Goal: Task Accomplishment & Management: Manage account settings

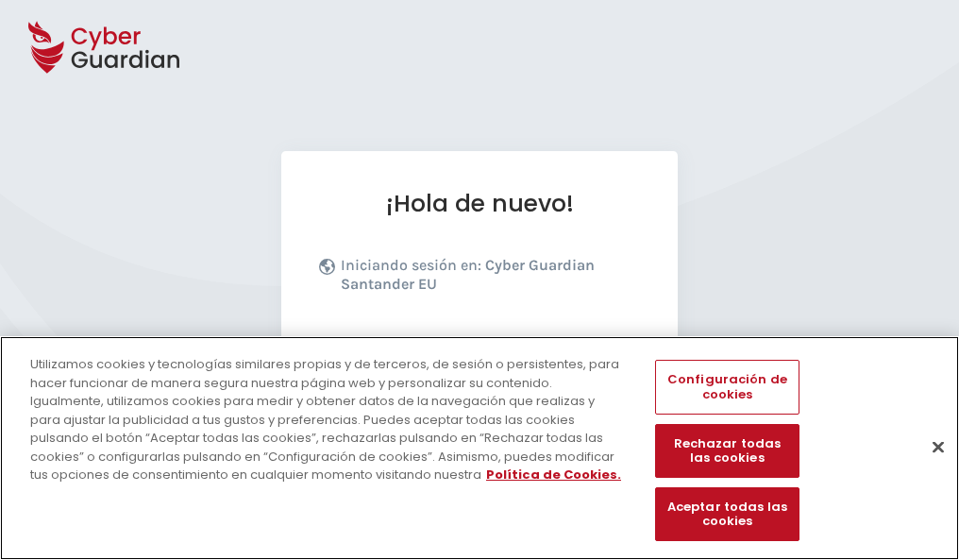
scroll to position [231, 0]
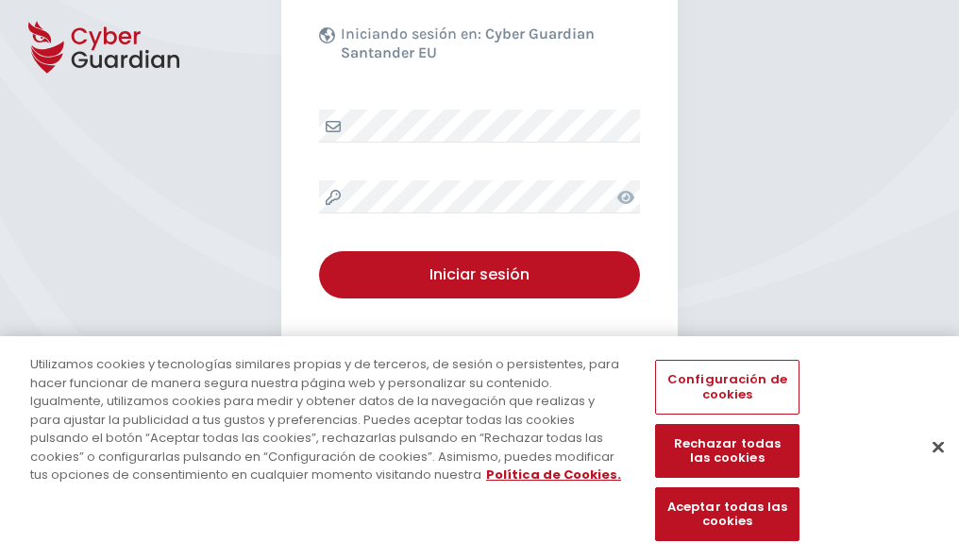
click at [929, 466] on button "Cerrar" at bounding box center [938, 447] width 42 height 42
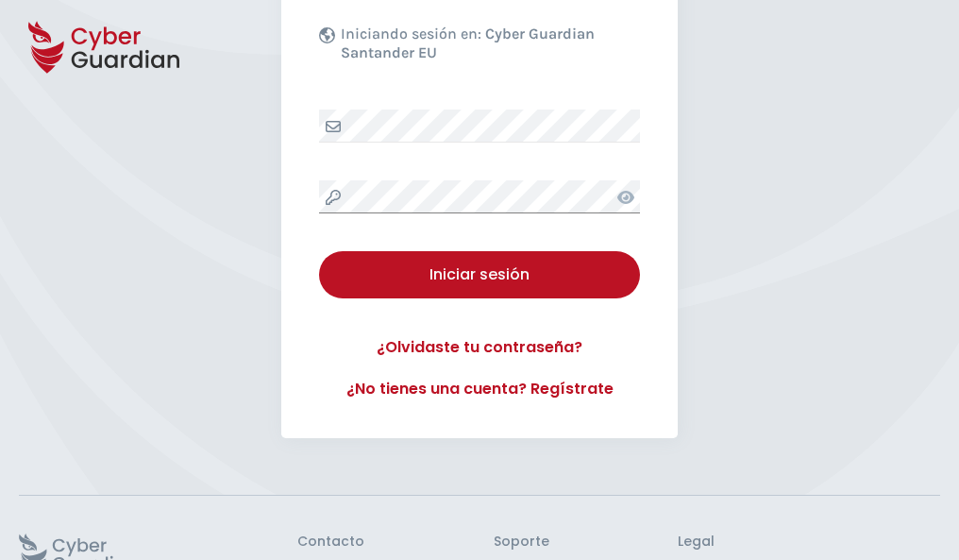
scroll to position [367, 0]
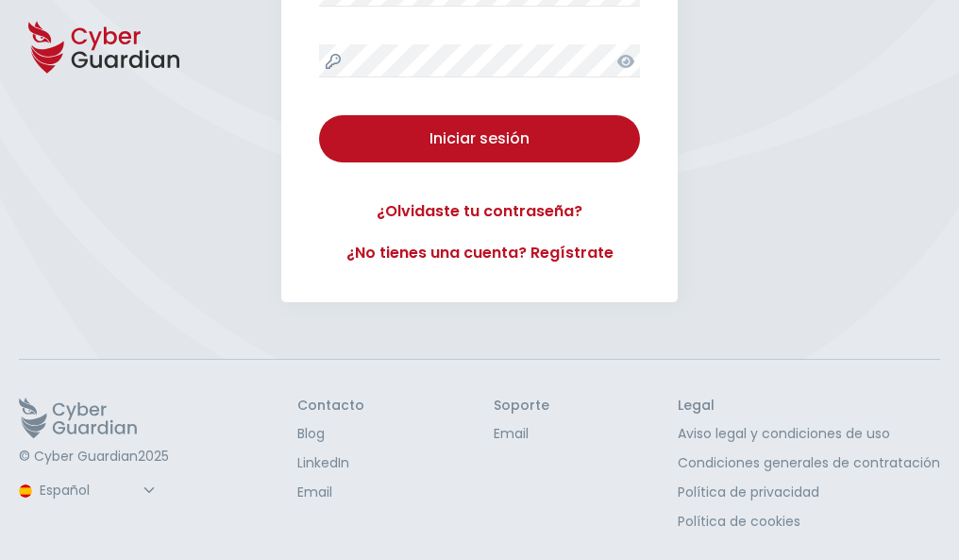
click at [319, 115] on button "Iniciar sesión" at bounding box center [479, 138] width 321 height 47
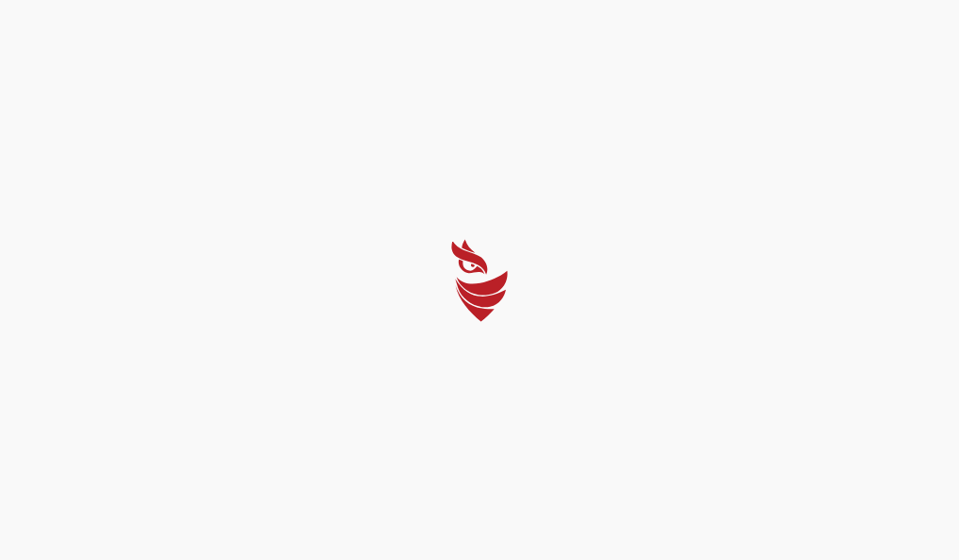
scroll to position [0, 0]
select select "Português (BR)"
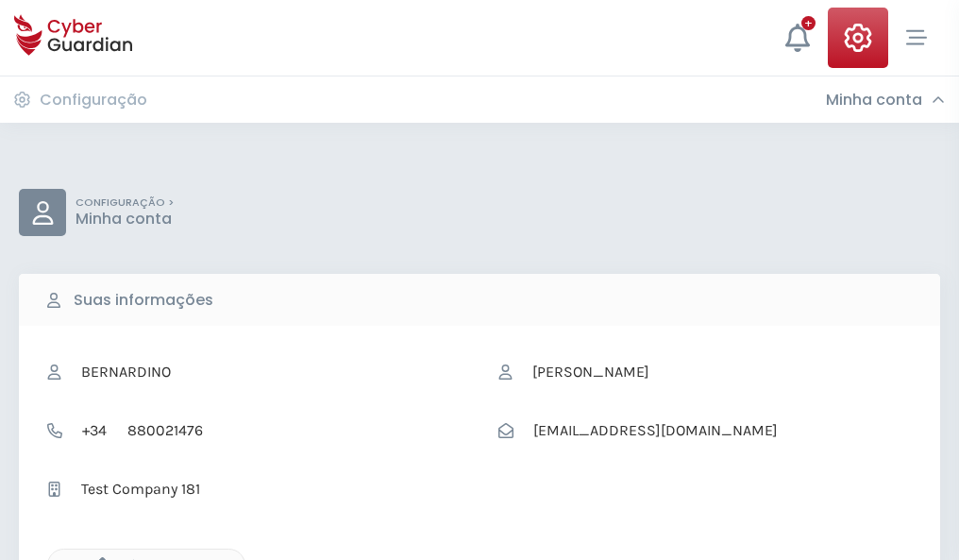
click at [97, 558] on icon "button" at bounding box center [98, 565] width 16 height 16
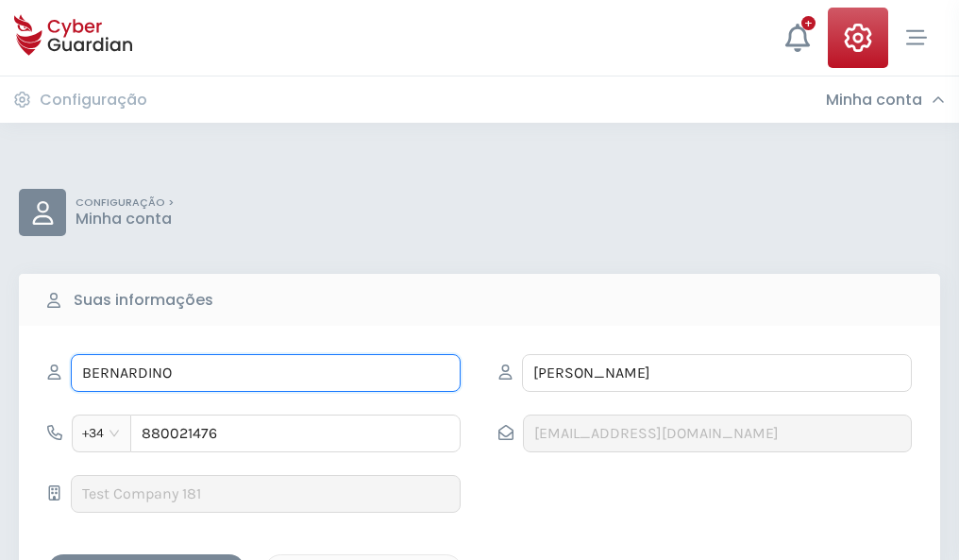
click at [265, 373] on input "BERNARDINO" at bounding box center [266, 373] width 390 height 38
type input "B"
type input "Rómulo"
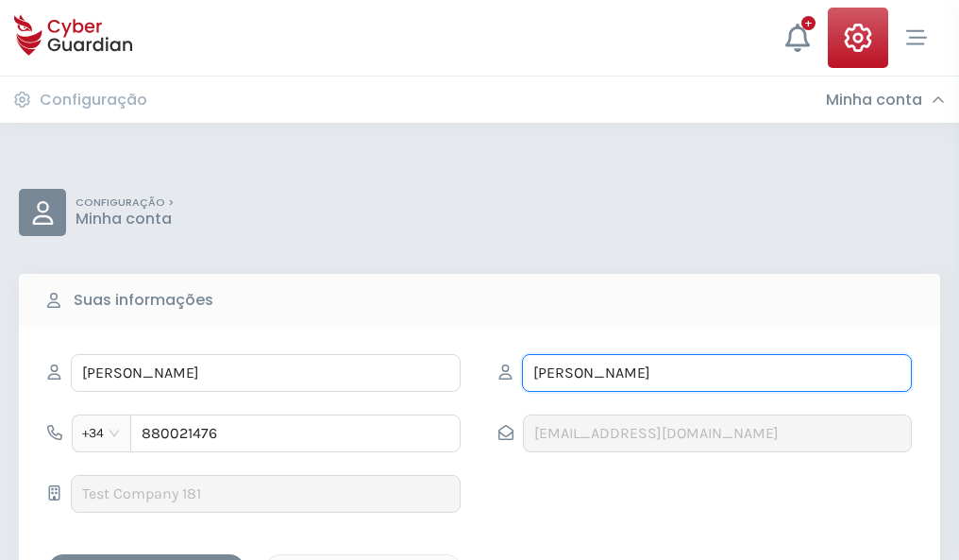
click at [716, 373] on input "ARRIETA" at bounding box center [717, 373] width 390 height 38
type input "A"
type input "Sarabia"
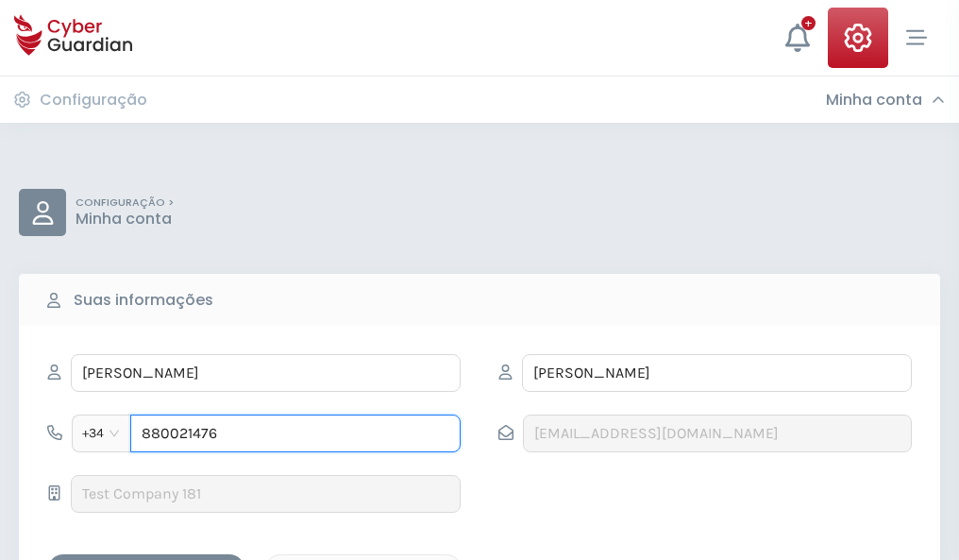
click at [295, 433] on input "880021476" at bounding box center [295, 433] width 330 height 38
type input "8"
type input "828582056"
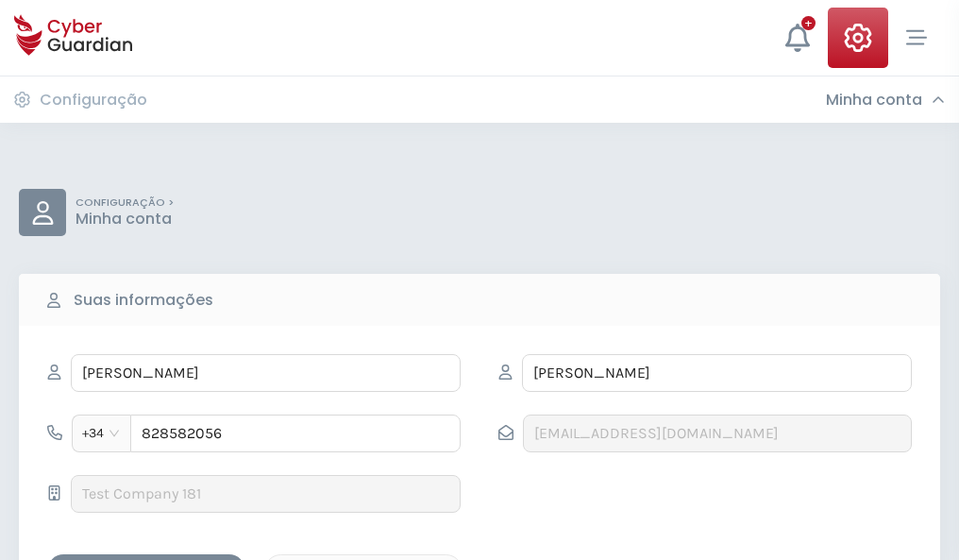
click at [146, 559] on div "Salvar alterações" at bounding box center [146, 571] width 170 height 24
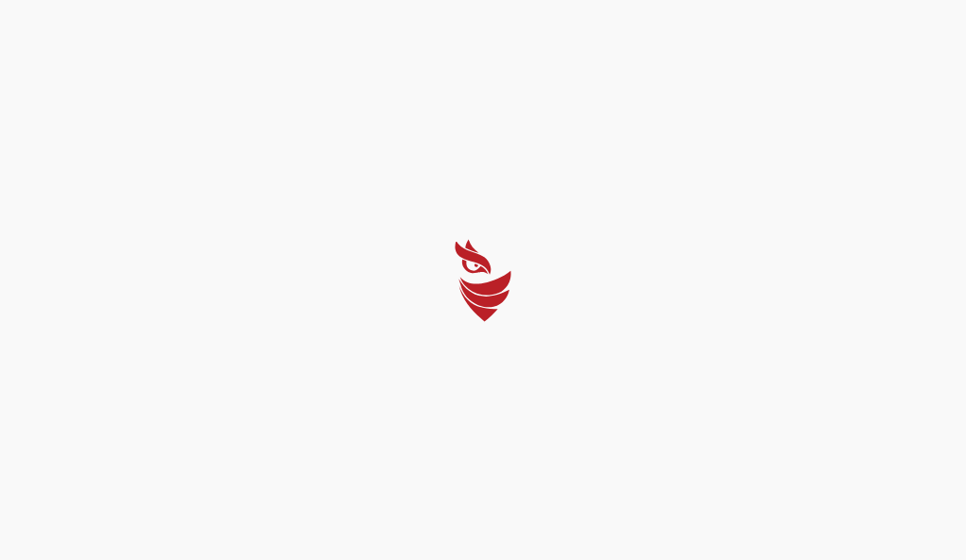
select select "Português (BR)"
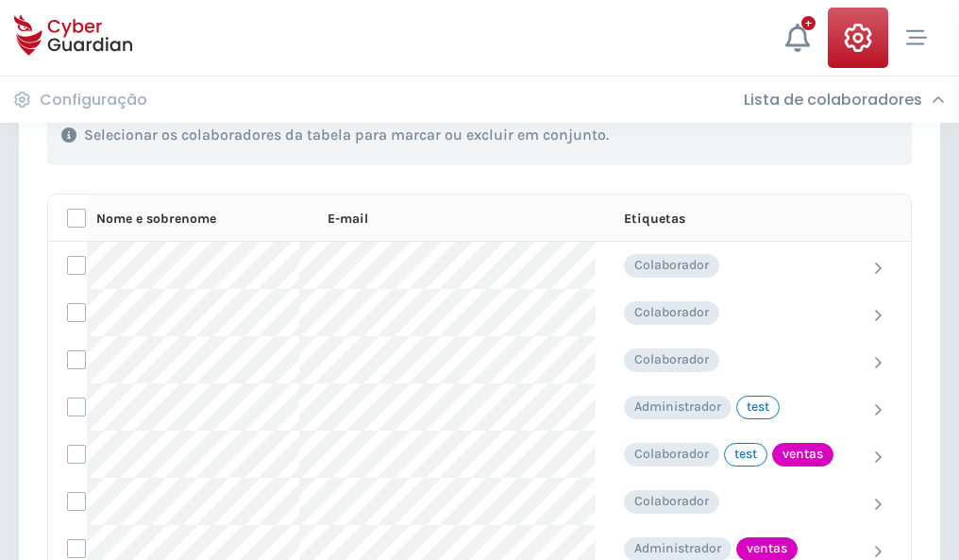
scroll to position [855, 0]
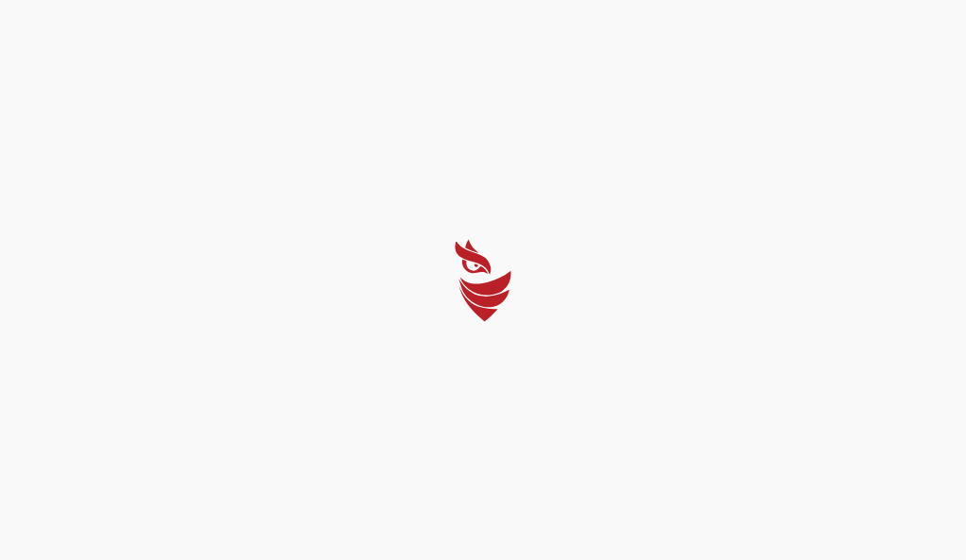
select select "Português (BR)"
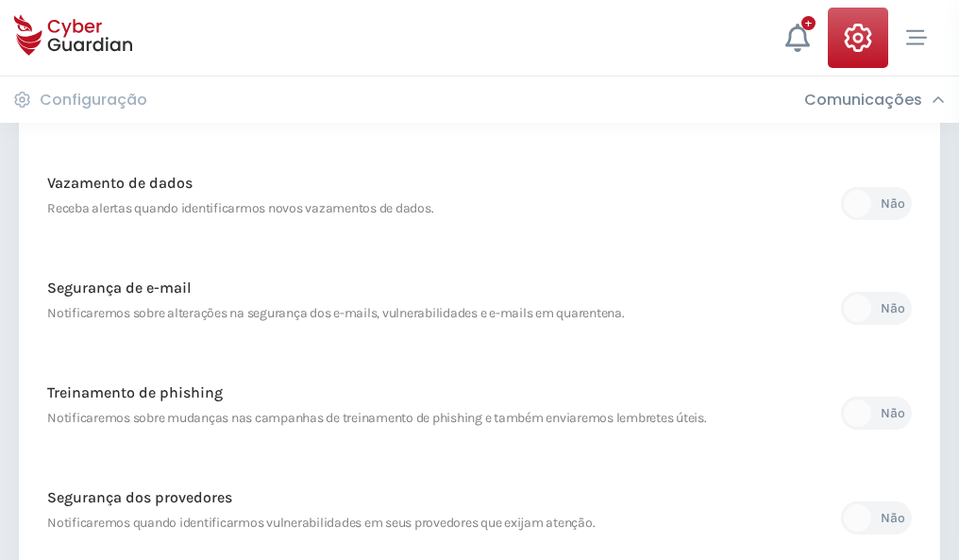
scroll to position [994, 0]
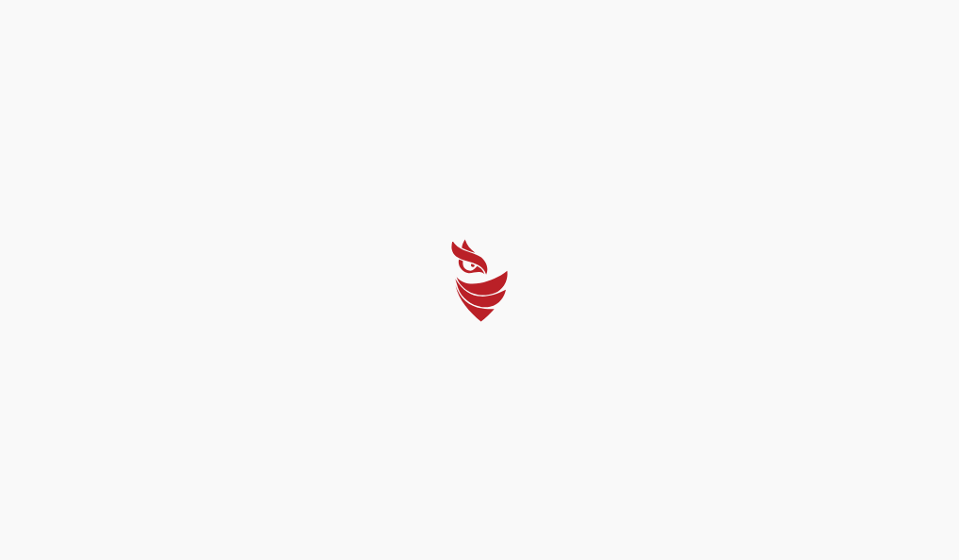
select select "Português (BR)"
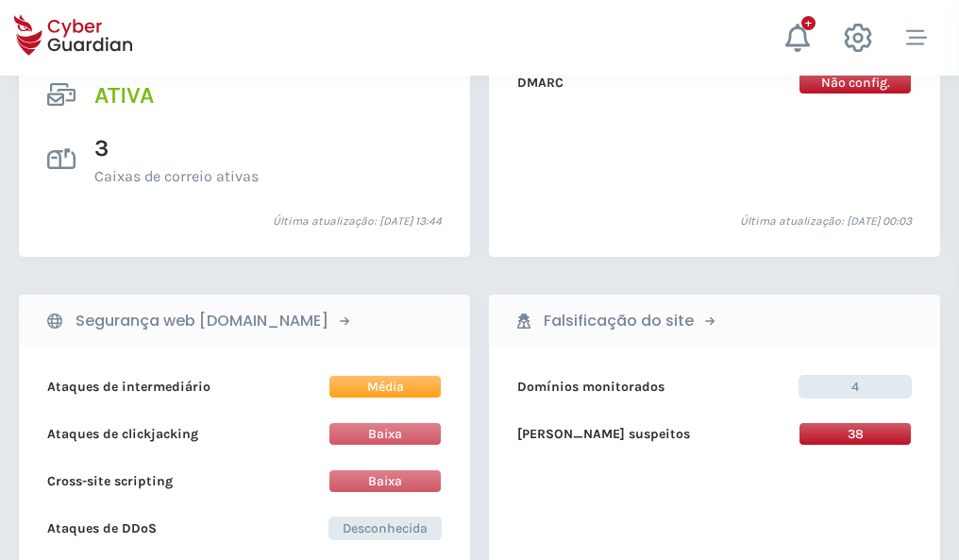
scroll to position [1918, 0]
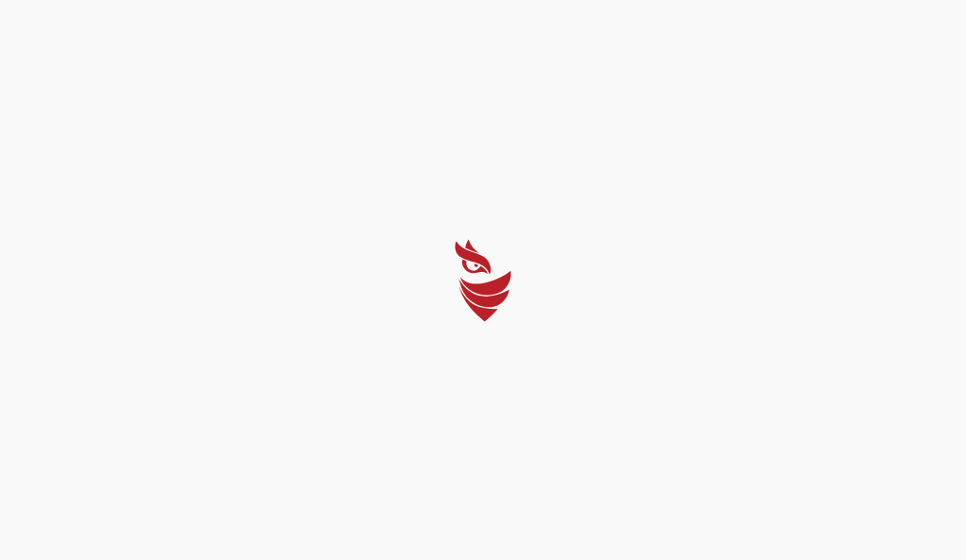
select select "Português (BR)"
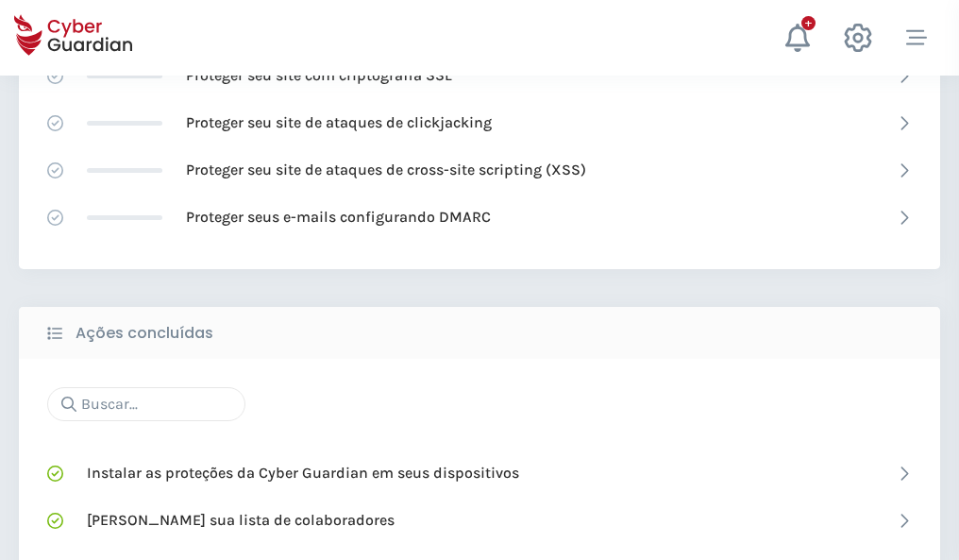
scroll to position [1257, 0]
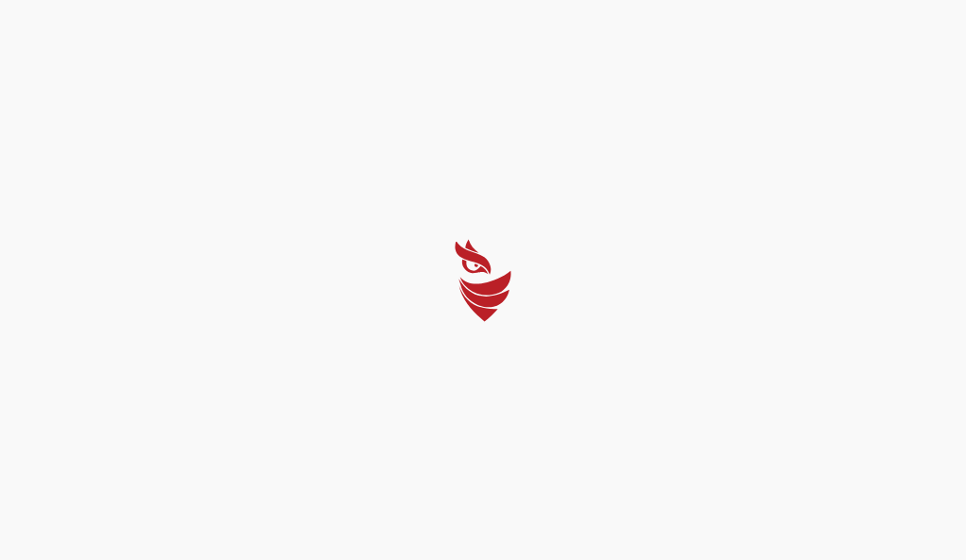
select select "Português (BR)"
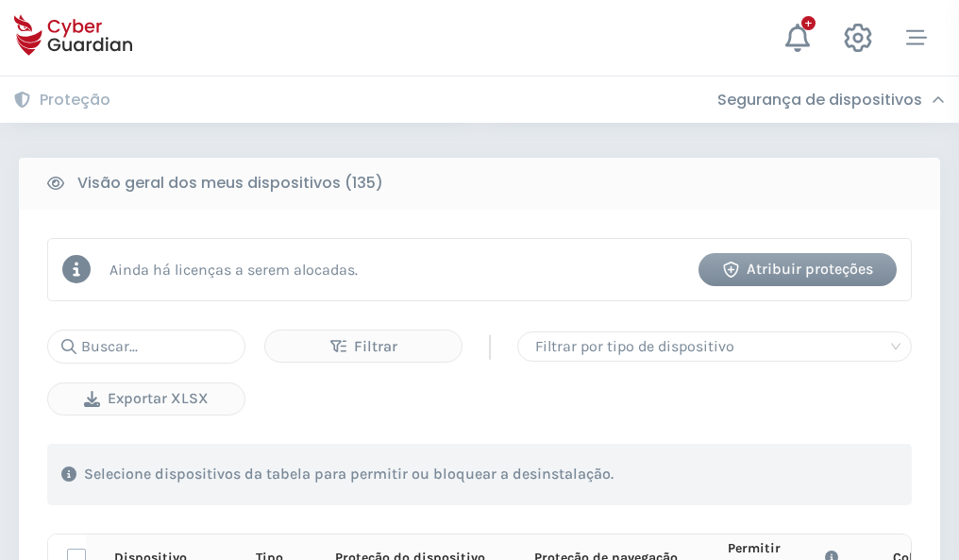
scroll to position [1668, 0]
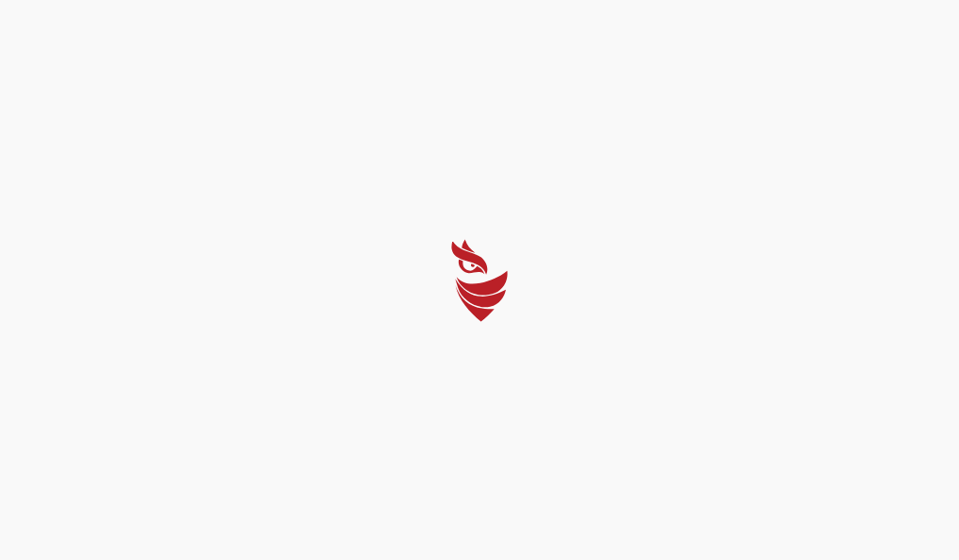
select select "Português (BR)"
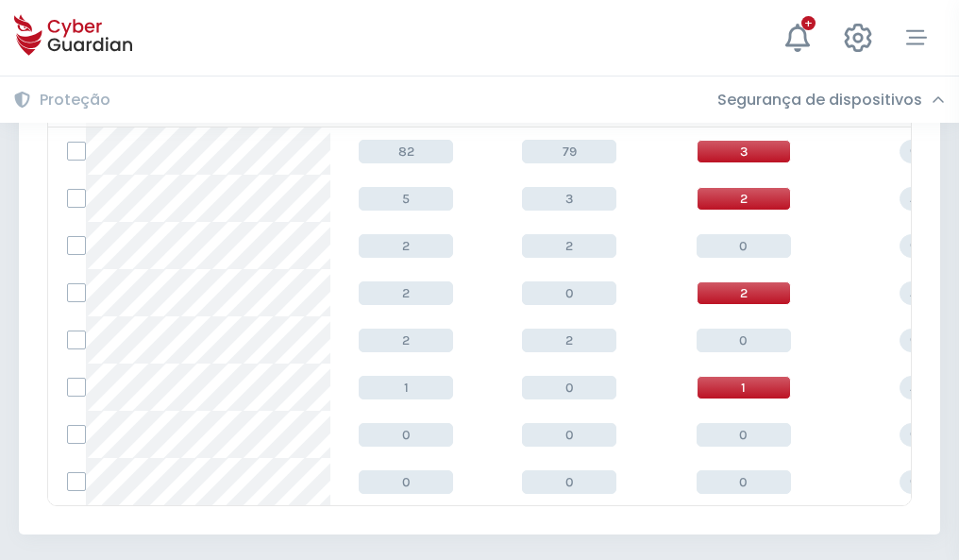
scroll to position [876, 0]
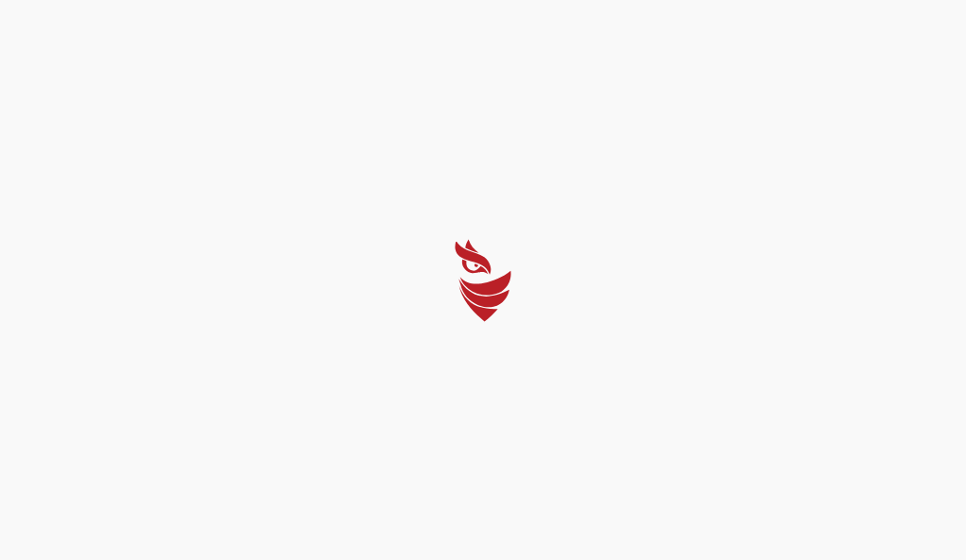
select select "Português (BR)"
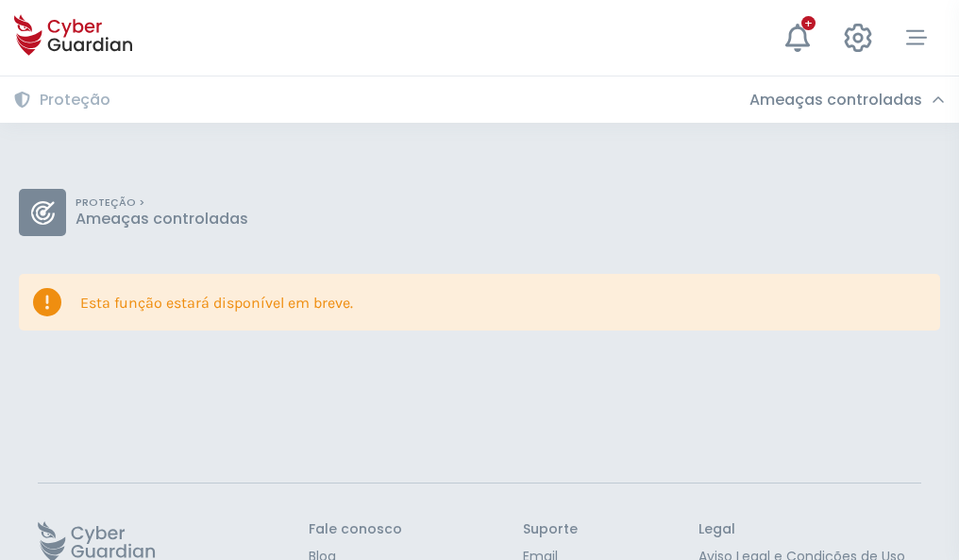
scroll to position [123, 0]
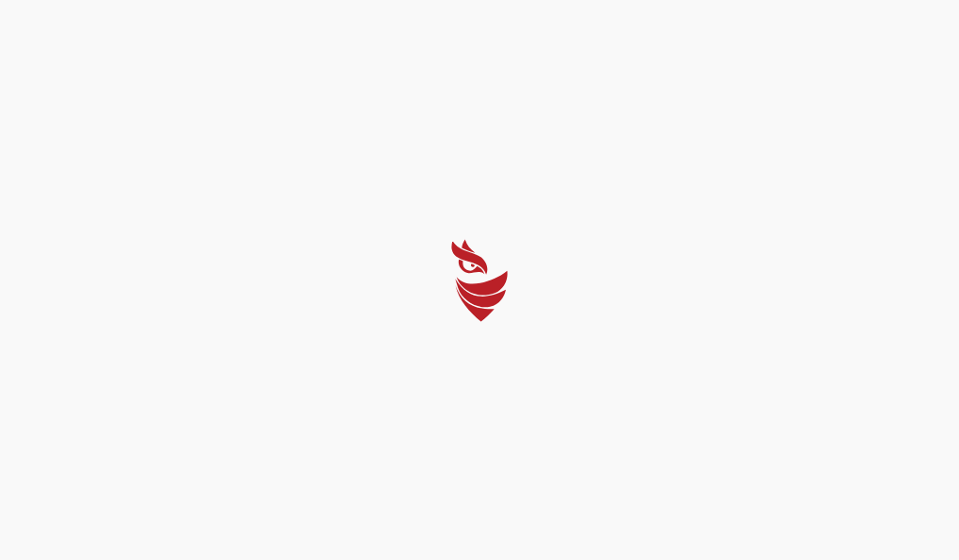
select select "Português (BR)"
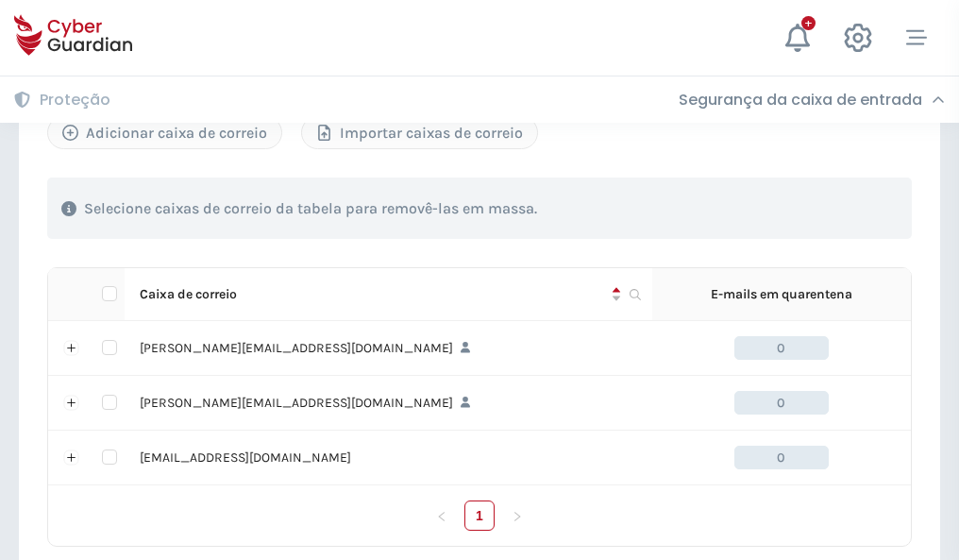
scroll to position [875, 0]
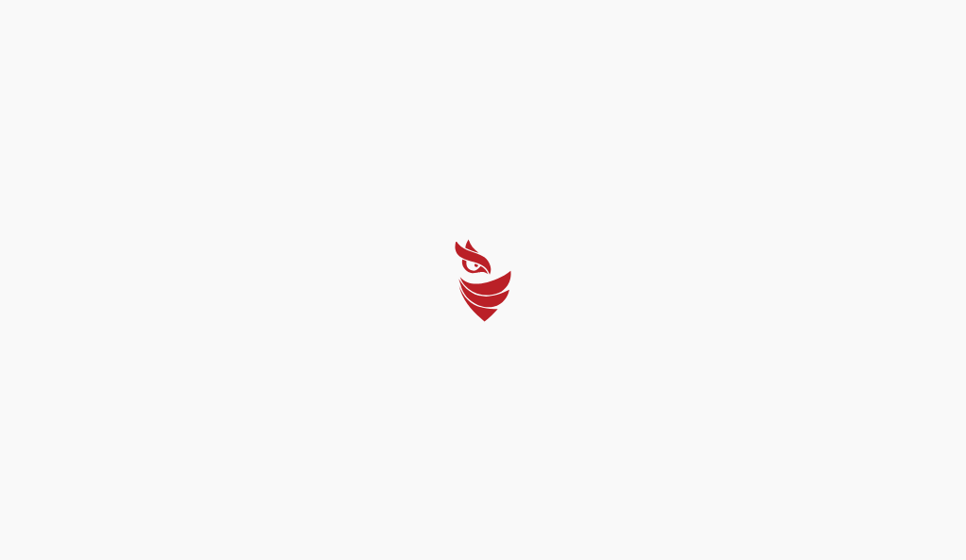
select select "Português (BR)"
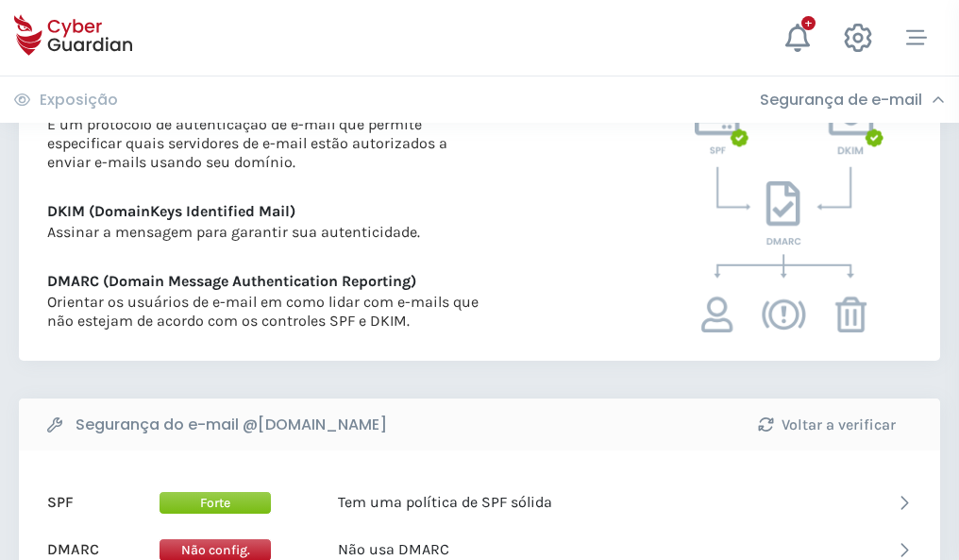
scroll to position [1018, 0]
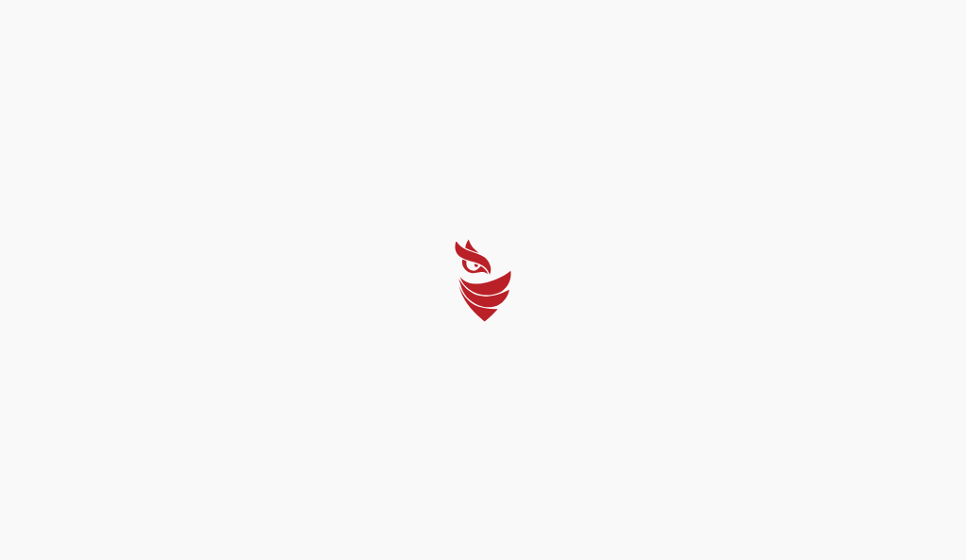
select select "Português (BR)"
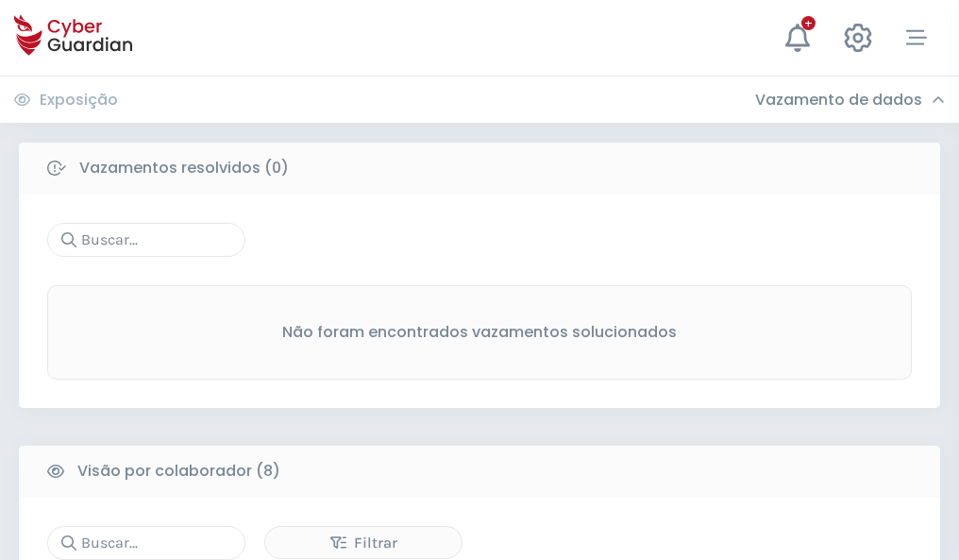
scroll to position [1608, 0]
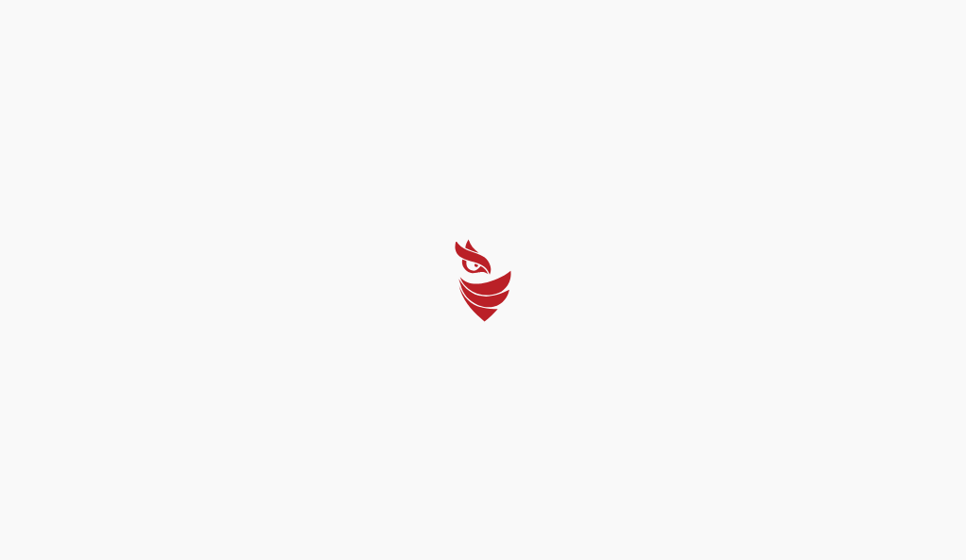
select select "Português (BR)"
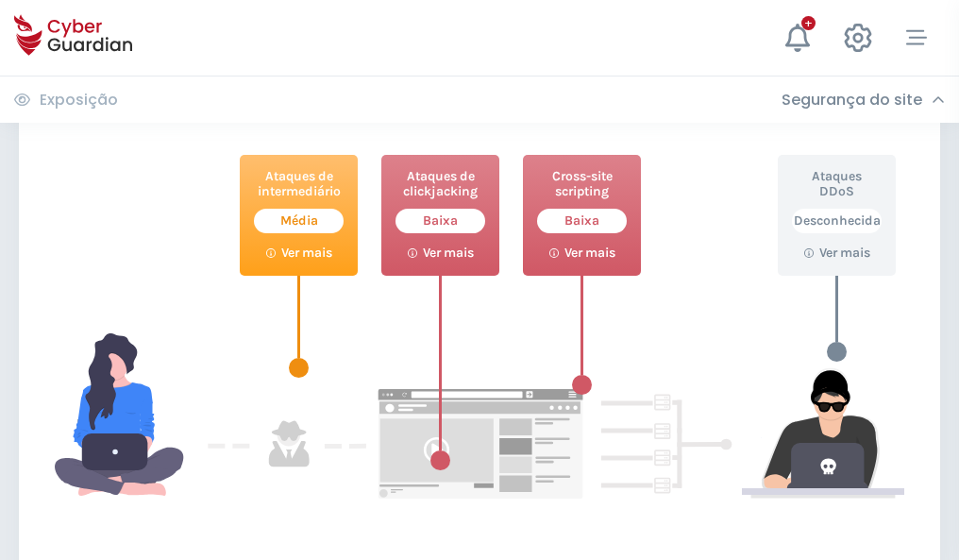
scroll to position [1028, 0]
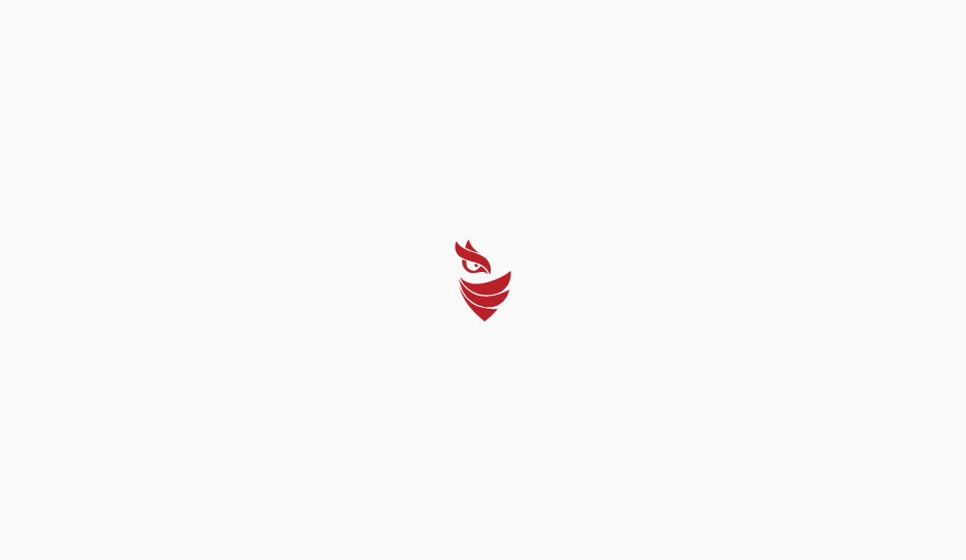
select select "Português (BR)"
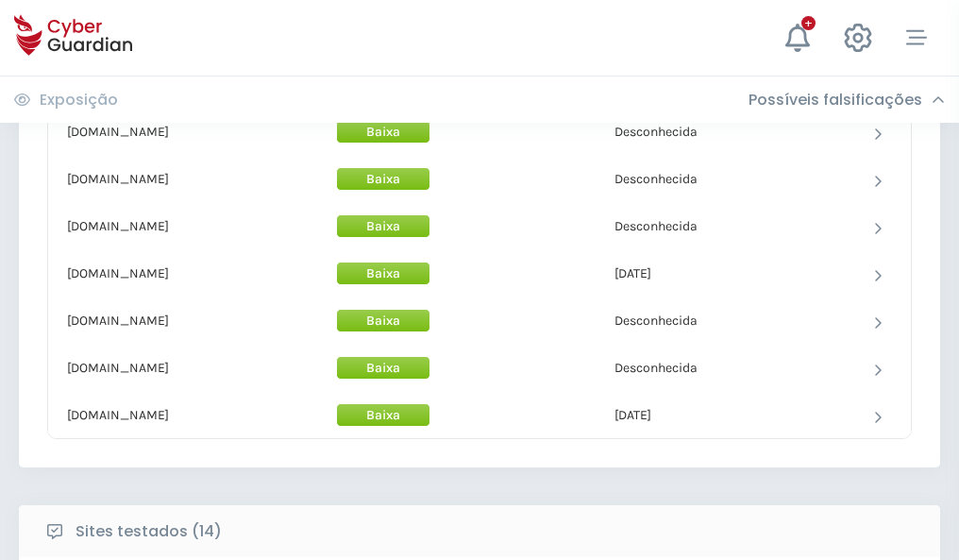
scroll to position [1840, 0]
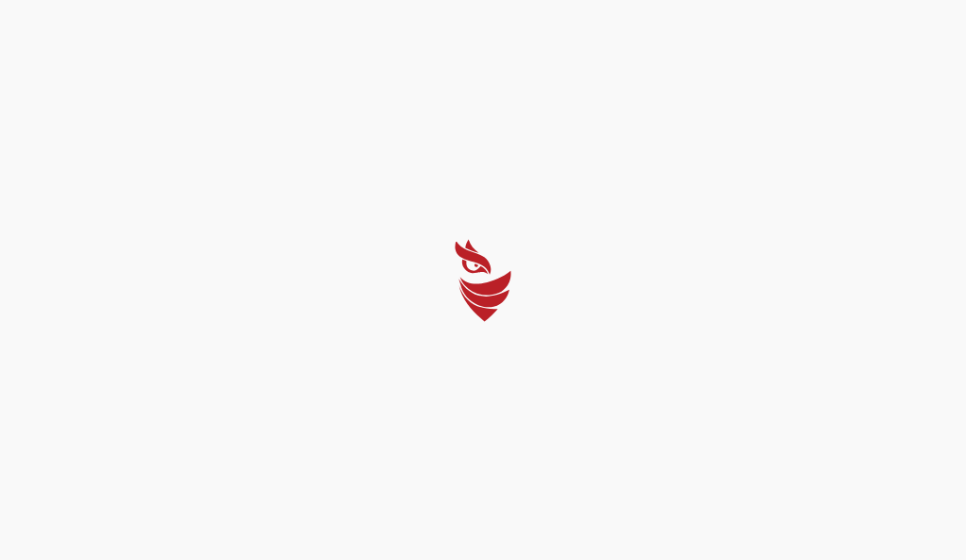
select select "Português (BR)"
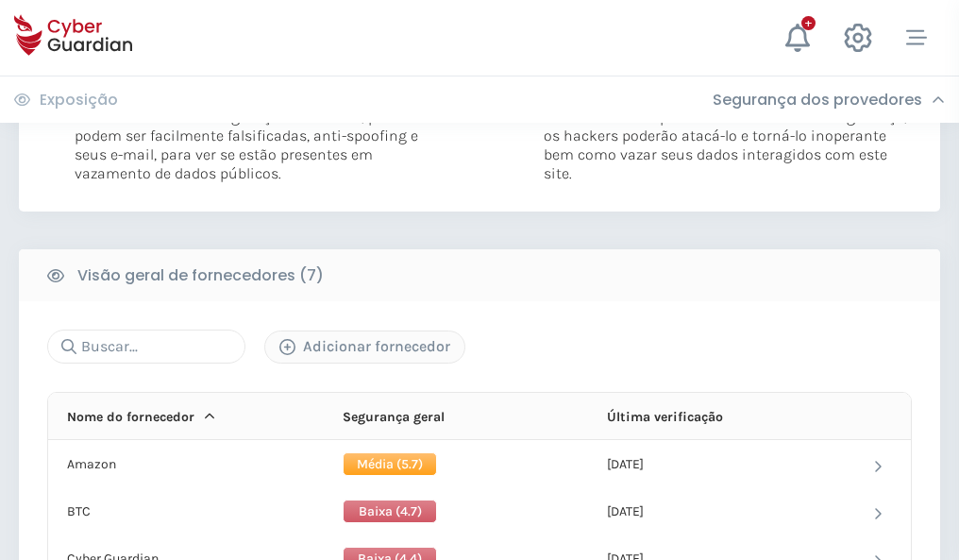
scroll to position [1245, 0]
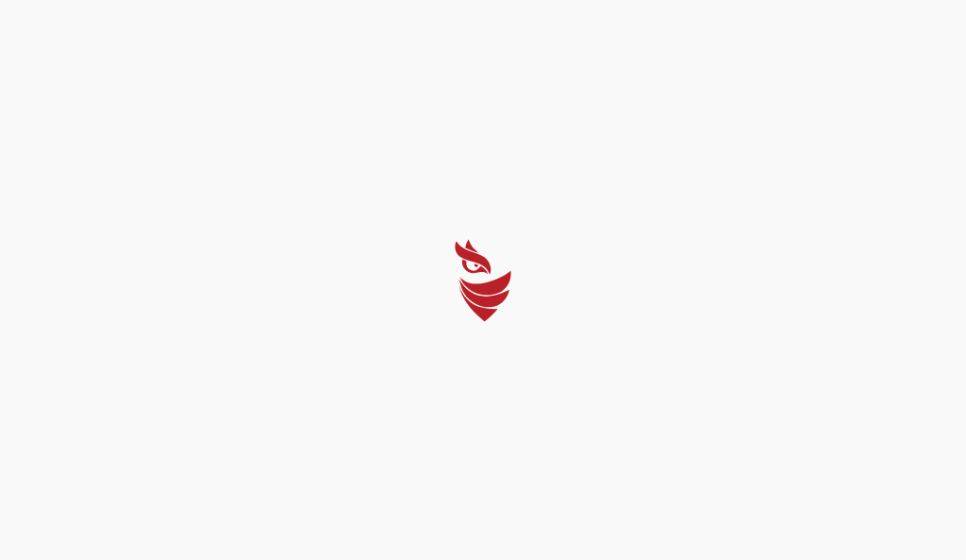
select select "Português (BR)"
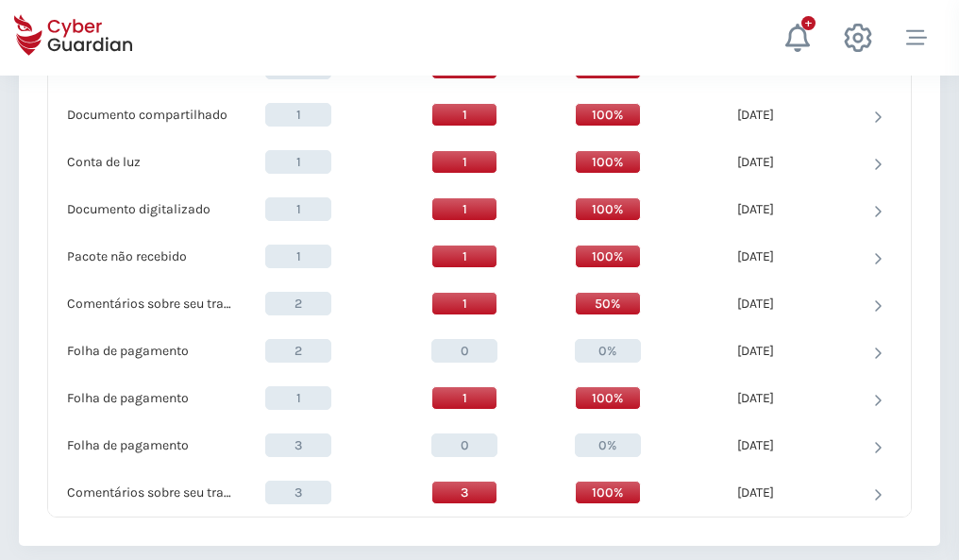
scroll to position [1957, 0]
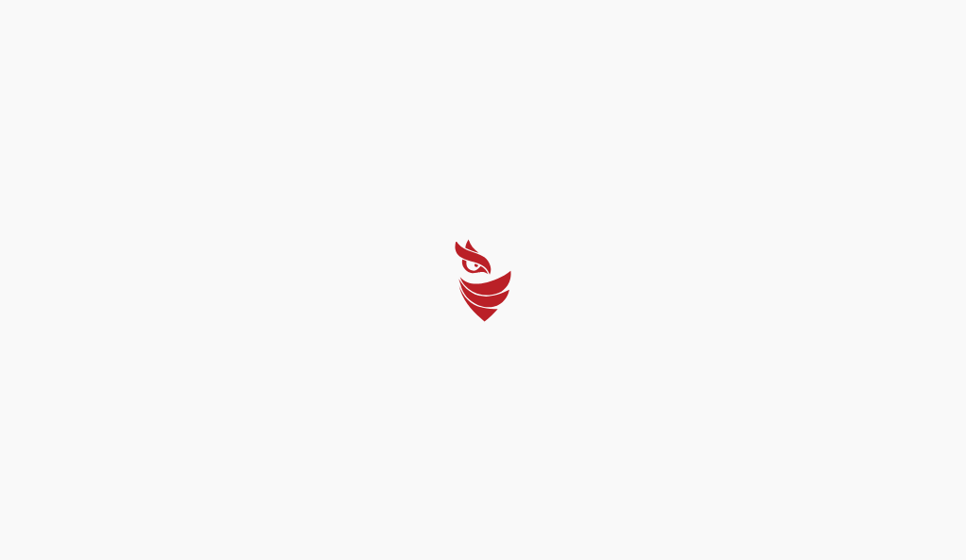
select select "Português (BR)"
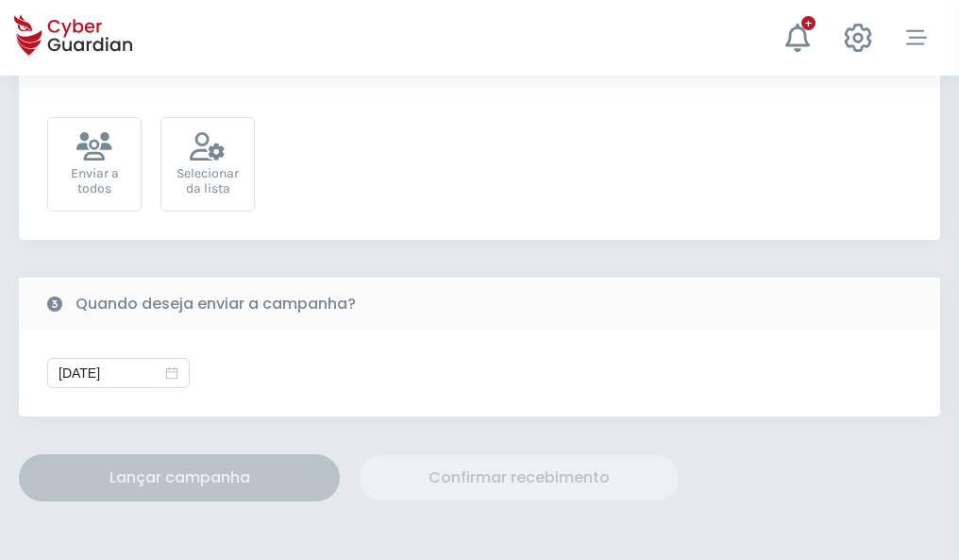
scroll to position [691, 0]
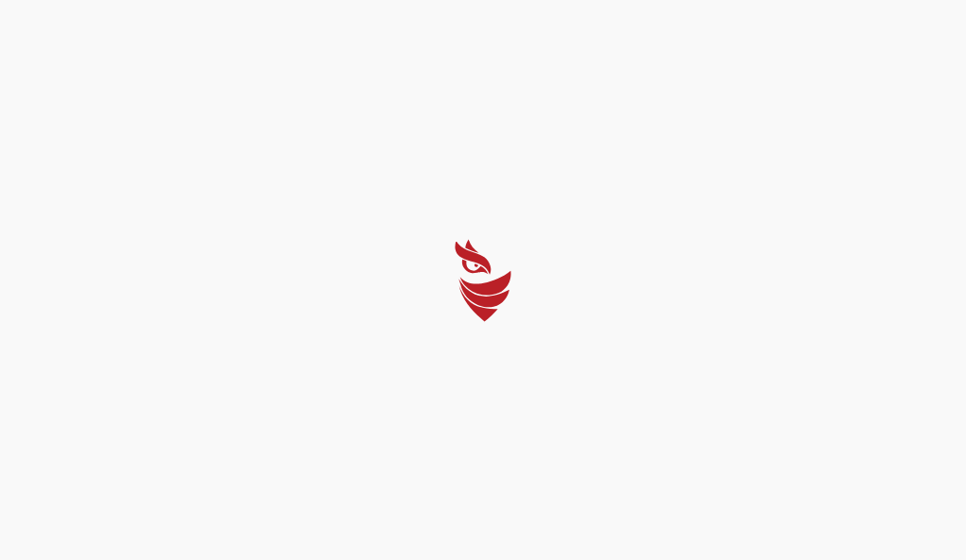
select select "Português (BR)"
